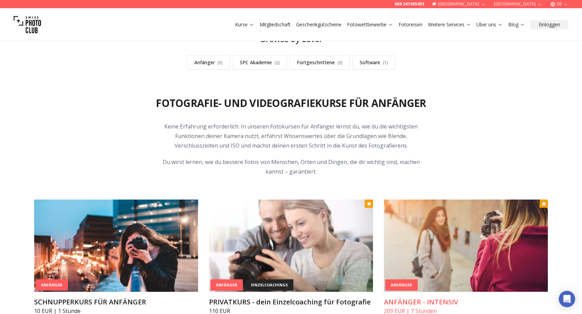
scroll to position [174, 0]
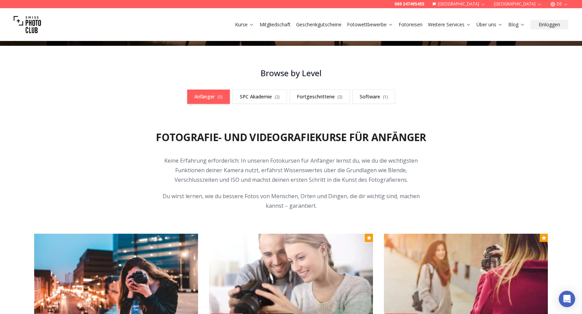
click at [206, 98] on link "Anfänger ( 5 )" at bounding box center [208, 97] width 43 height 14
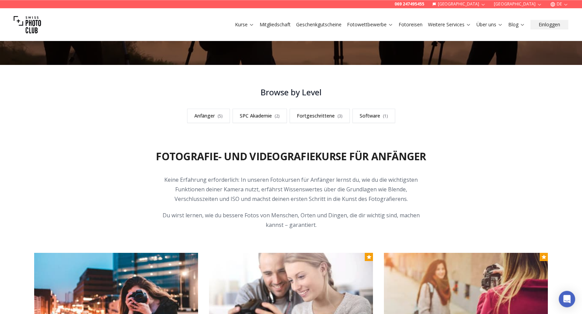
scroll to position [152, 0]
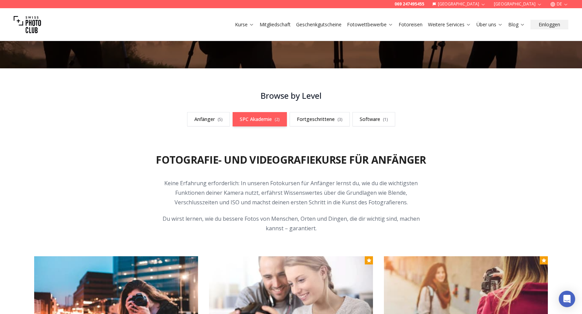
click at [257, 119] on link "SPC Akademie ( 2 )" at bounding box center [260, 119] width 54 height 14
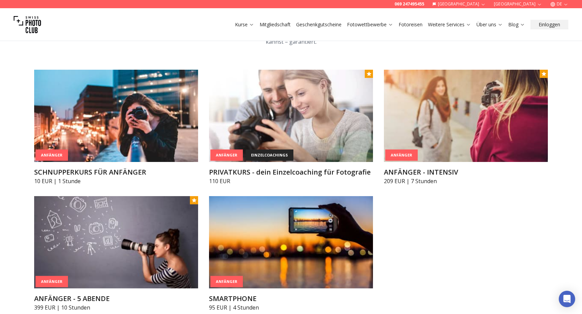
scroll to position [304, 0]
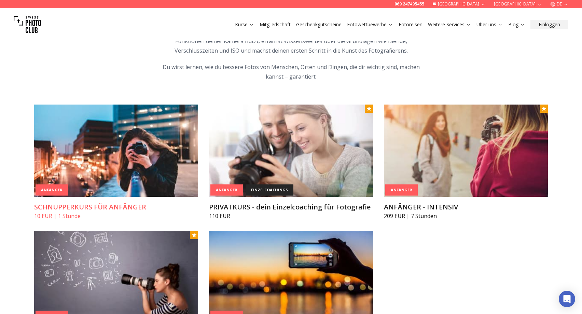
click at [142, 173] on img at bounding box center [116, 151] width 164 height 92
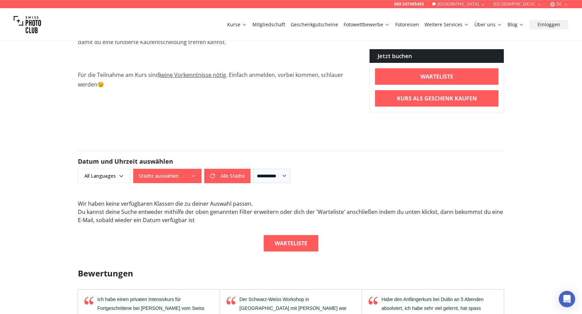
scroll to position [523, 0]
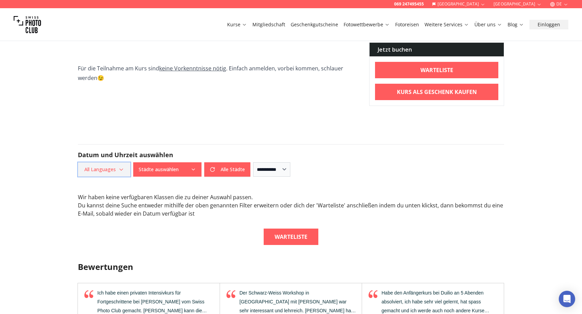
click at [121, 170] on icon "button" at bounding box center [121, 169] width 5 height 5
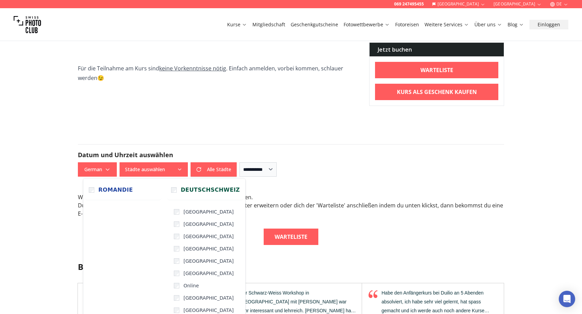
click at [180, 169] on icon "button" at bounding box center [179, 169] width 5 height 5
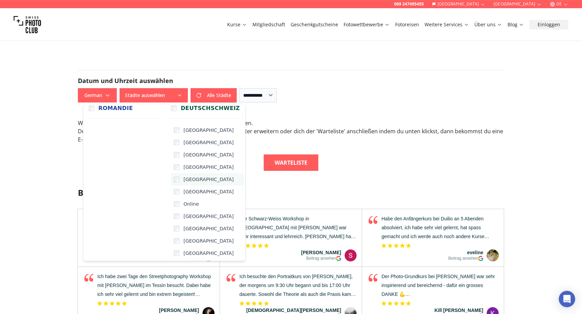
scroll to position [593, 0]
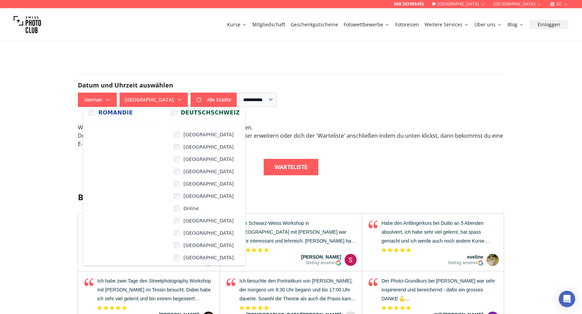
click at [244, 177] on div "Bewertungen Schweizer Qualität in Sachen Fotografie Schulung Swiss Photo Club i…" at bounding box center [291, 319] width 438 height 289
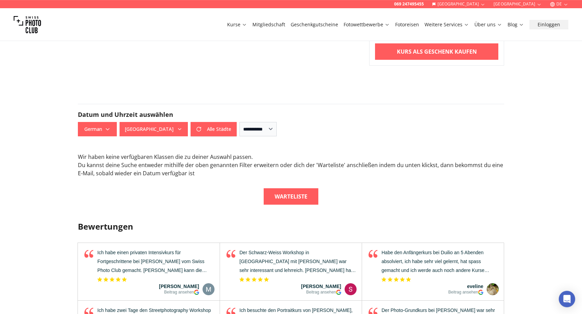
scroll to position [558, 0]
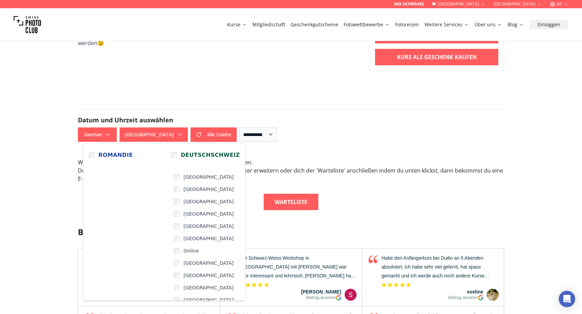
click at [180, 133] on icon "button" at bounding box center [179, 134] width 5 height 5
click at [341, 145] on form "**********" at bounding box center [291, 125] width 438 height 65
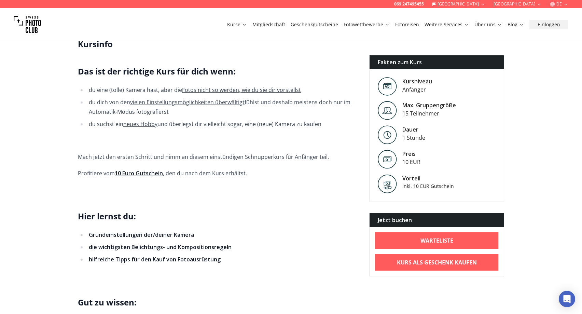
scroll to position [0, 0]
